Goal: Information Seeking & Learning: Stay updated

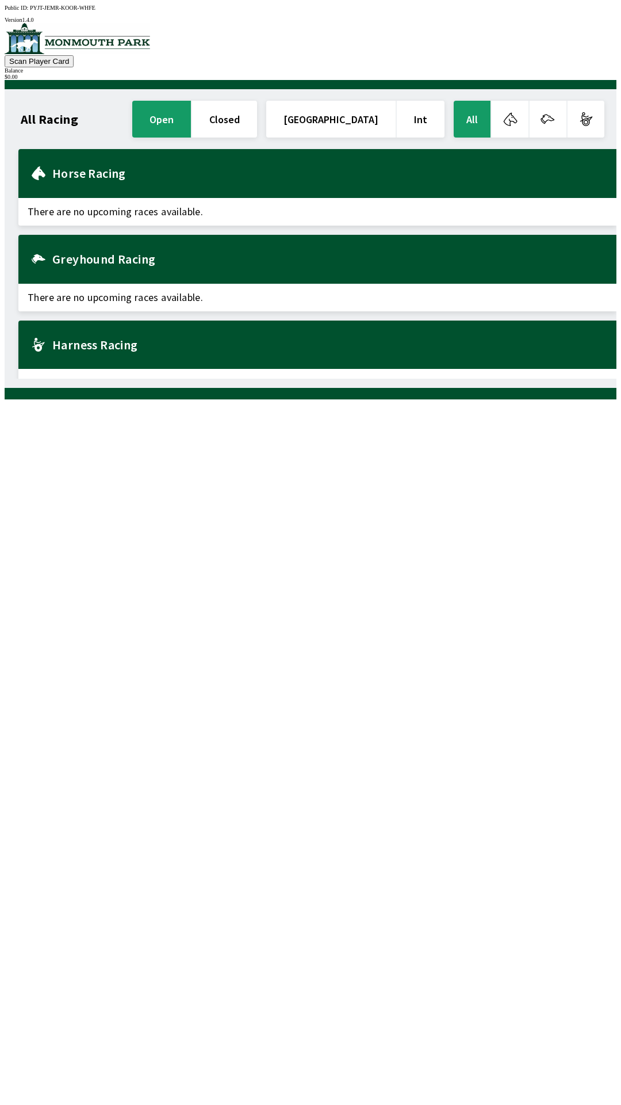
click at [93, 182] on div "Horse Racing" at bounding box center [317, 173] width 598 height 49
click at [556, 116] on button "button" at bounding box center [548, 119] width 37 height 37
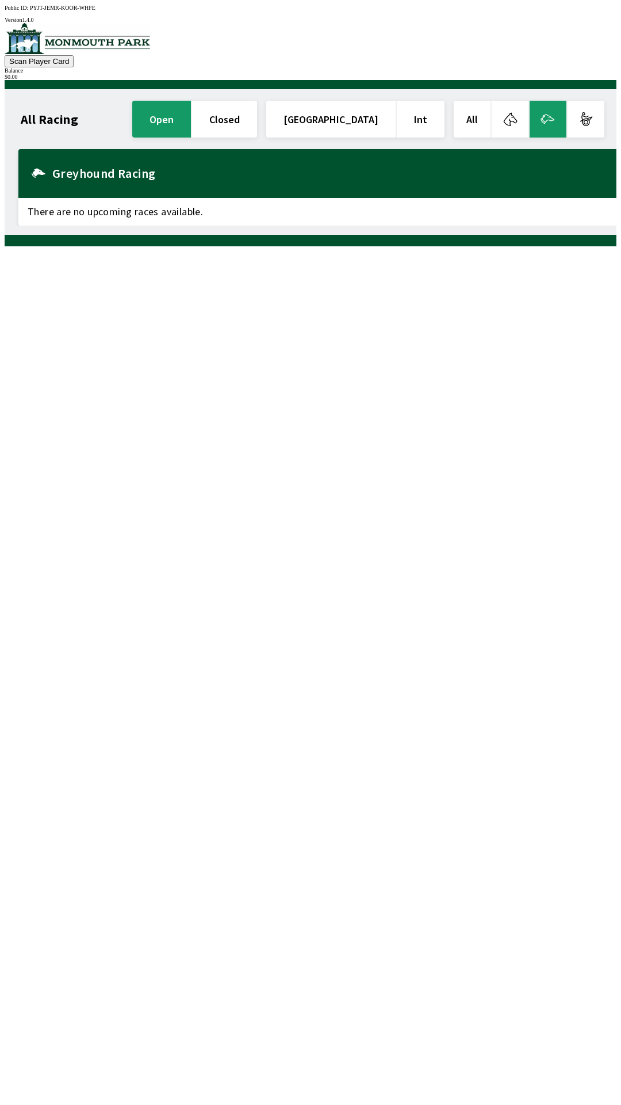
click at [498, 121] on button "button" at bounding box center [510, 119] width 37 height 37
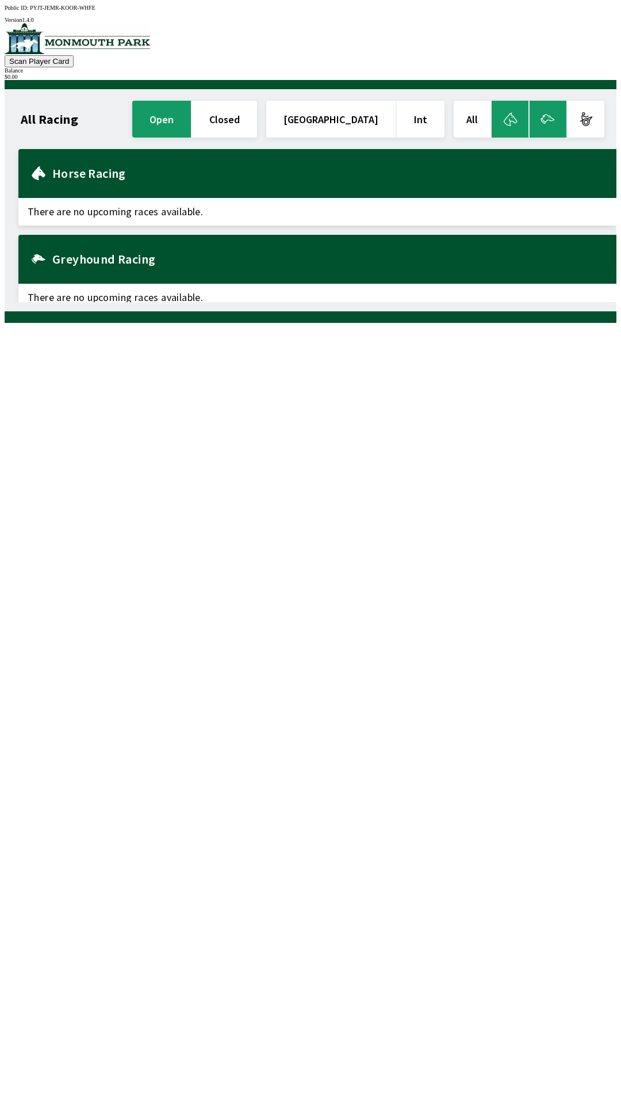
click at [605, 101] on button "button" at bounding box center [586, 119] width 37 height 37
click at [617, 100] on section "All Racing open closed United States Int All" at bounding box center [317, 118] width 598 height 41
click at [605, 101] on button "button" at bounding box center [586, 119] width 37 height 37
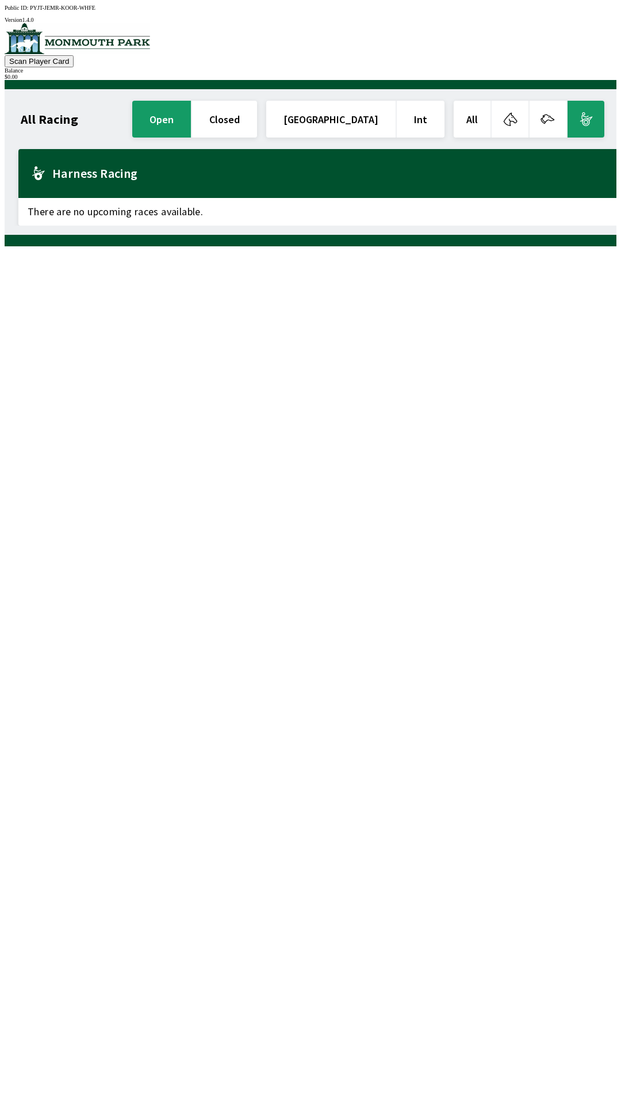
click at [473, 113] on button "All" at bounding box center [472, 119] width 37 height 37
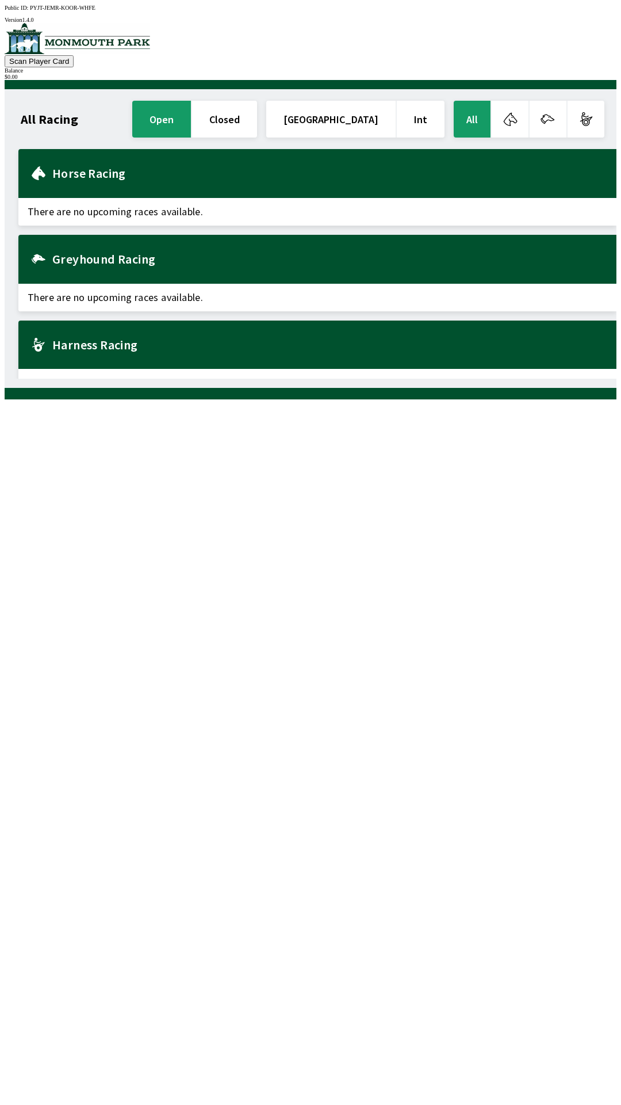
click at [100, 178] on div "Horse Racing" at bounding box center [317, 173] width 598 height 49
click at [114, 201] on span "There are no upcoming races available." at bounding box center [317, 212] width 598 height 28
